Goal: Navigation & Orientation: Understand site structure

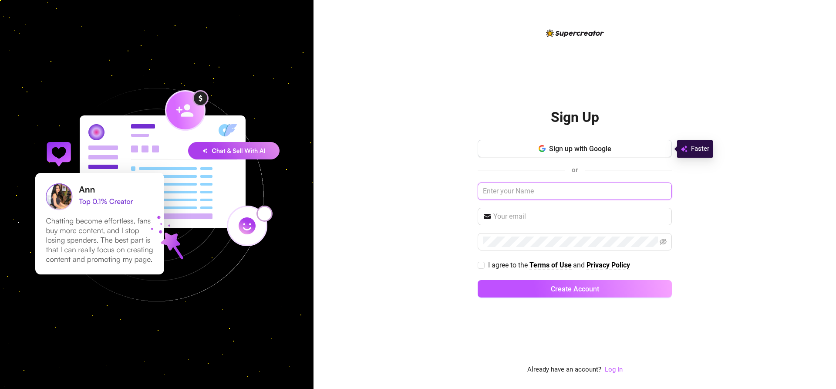
click at [518, 196] on input "text" at bounding box center [574, 190] width 194 height 17
click at [612, 369] on link "Log In" at bounding box center [614, 369] width 18 height 8
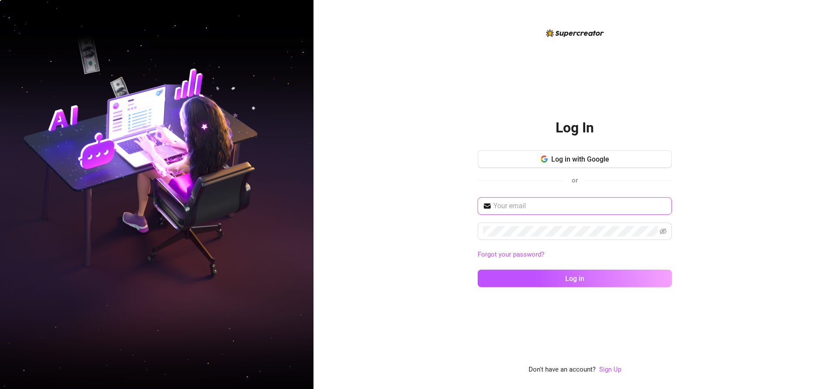
click at [529, 208] on input "text" at bounding box center [579, 206] width 173 height 10
type input "vannyferrer04@gmail.com"
click at [477, 269] on button "Log in" at bounding box center [574, 277] width 194 height 17
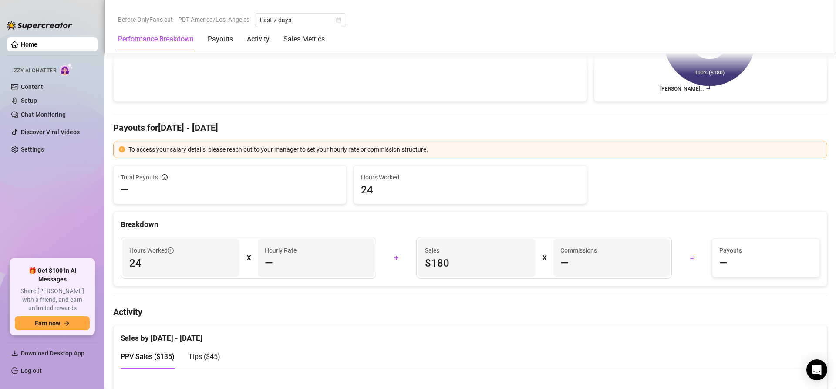
scroll to position [261, 0]
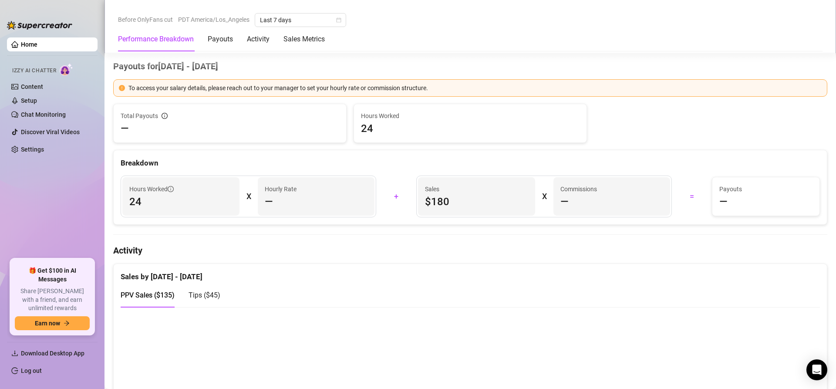
click at [88, 198] on ul "Home Izzy AI Chatter Content Setup Chat Monitoring Discover Viral Videos Settin…" at bounding box center [52, 144] width 91 height 221
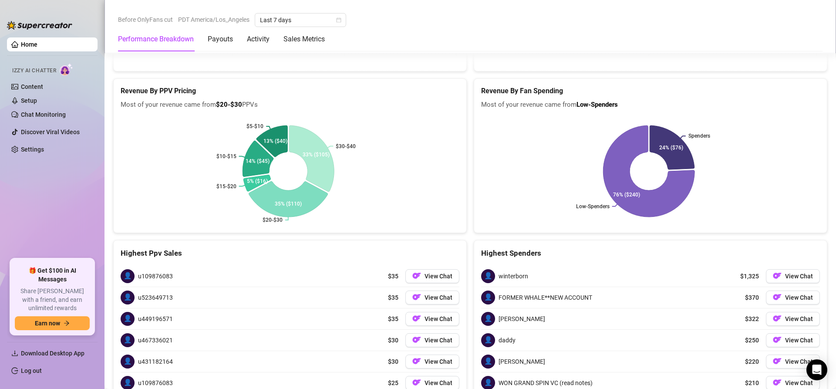
scroll to position [1038, 0]
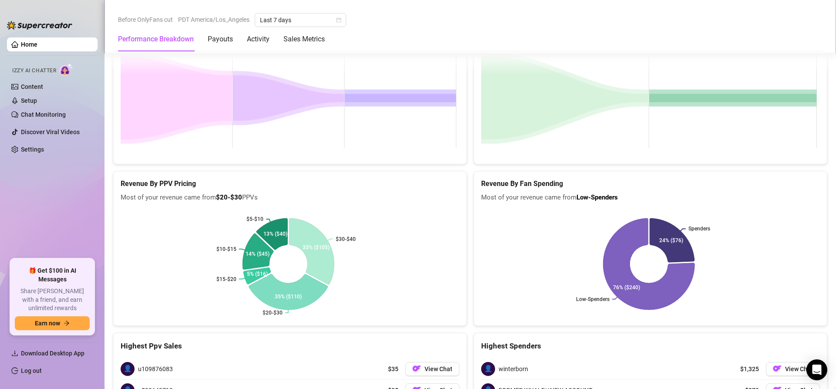
click at [37, 44] on link "Home" at bounding box center [29, 44] width 17 height 7
click at [34, 87] on link "Content" at bounding box center [32, 86] width 22 height 7
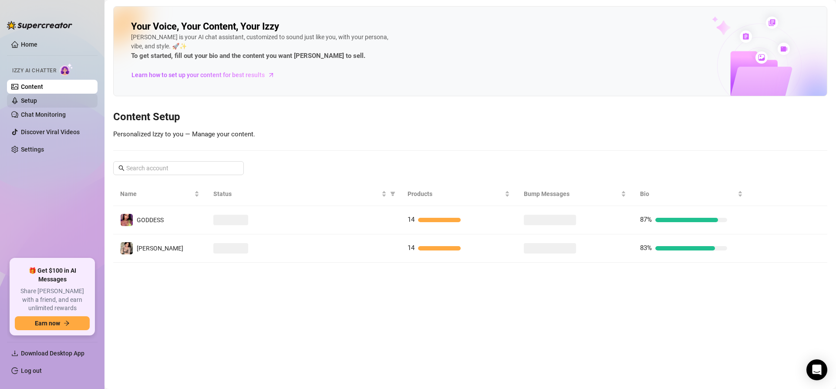
click at [37, 100] on link "Setup" at bounding box center [29, 100] width 16 height 7
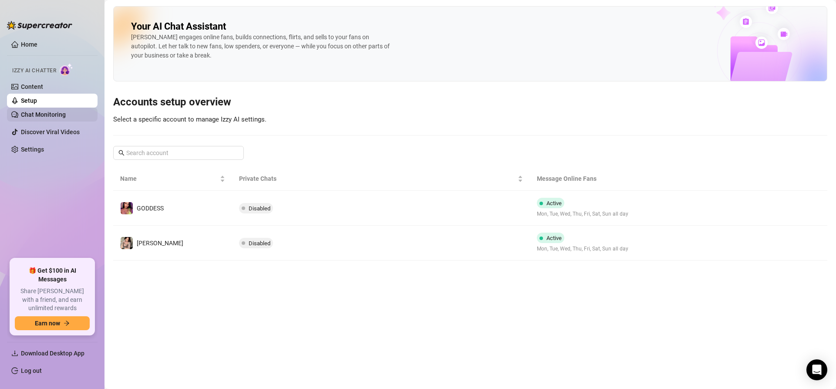
click at [47, 113] on link "Chat Monitoring" at bounding box center [43, 114] width 45 height 7
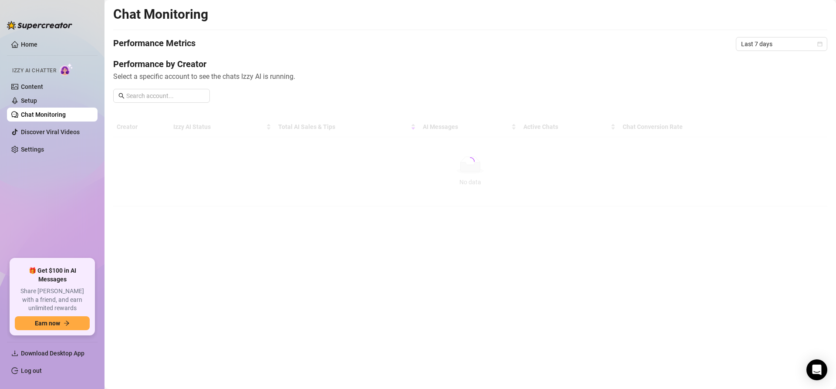
click at [48, 27] on img at bounding box center [39, 25] width 65 height 9
click at [37, 23] on img at bounding box center [39, 25] width 65 height 9
click at [21, 41] on link "Home" at bounding box center [29, 44] width 17 height 7
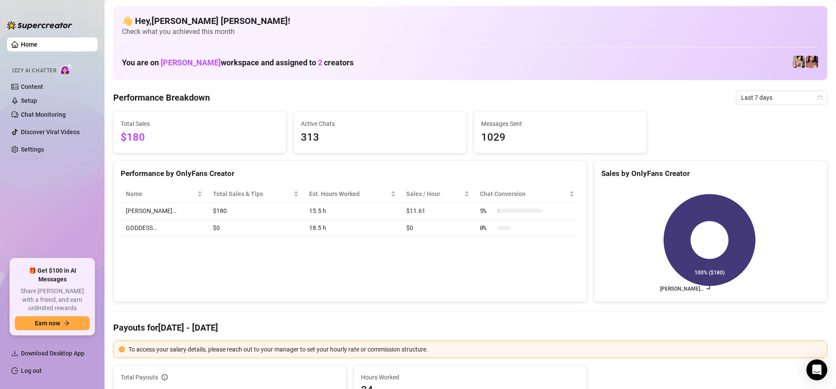
click at [13, 27] on img at bounding box center [39, 25] width 65 height 9
click at [11, 23] on img at bounding box center [39, 25] width 65 height 9
click at [806, 61] on img at bounding box center [812, 62] width 12 height 12
click at [793, 64] on img at bounding box center [799, 62] width 12 height 12
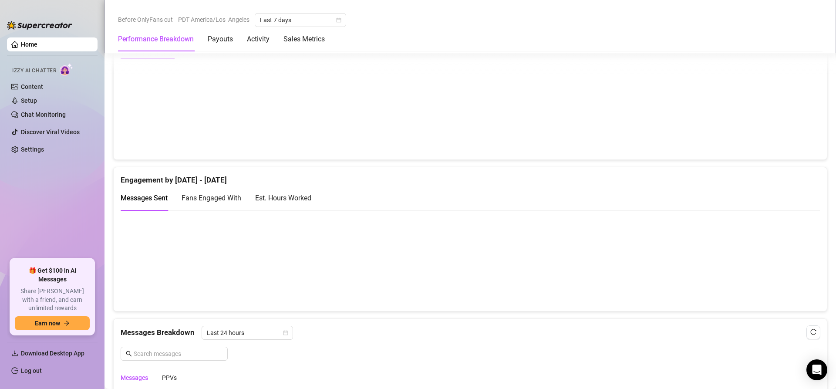
scroll to position [609, 0]
